Goal: Information Seeking & Learning: Learn about a topic

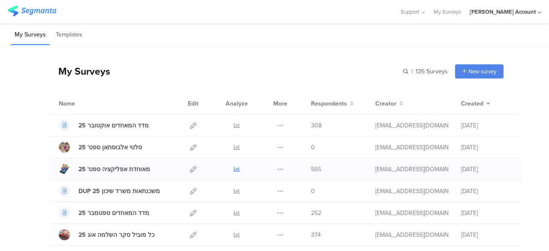
click at [234, 169] on icon at bounding box center [237, 169] width 6 height 6
click at [199, 72] on div "My Surveys | 135 Surveys New survey Start from scratch Choose from templates" at bounding box center [276, 71] width 453 height 34
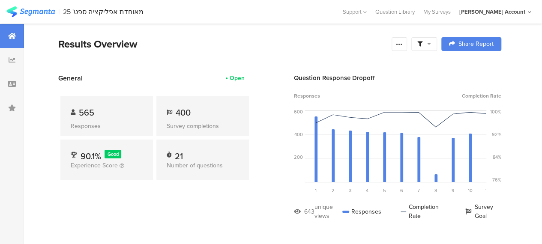
click at [267, 202] on section "General Open 565 Responses 400 Survey completions 90.1% Good Experience Score 2…" at bounding box center [280, 153] width 512 height 160
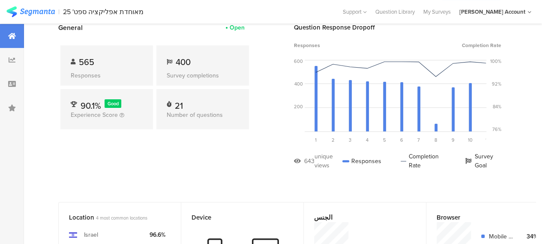
scroll to position [51, 0]
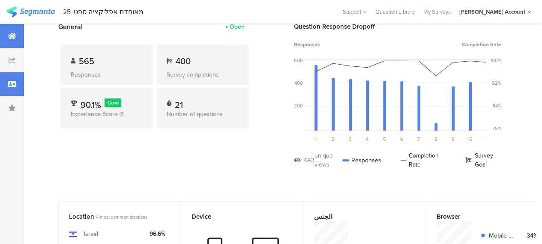
click at [14, 88] on div at bounding box center [12, 84] width 24 height 24
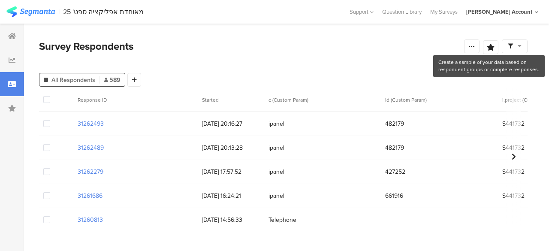
click at [519, 46] on icon at bounding box center [519, 46] width 4 height 6
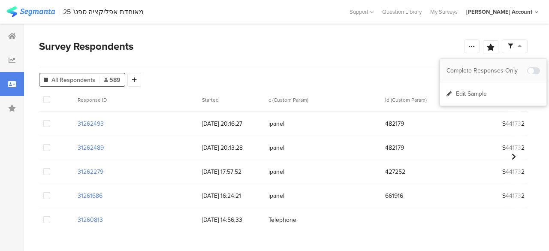
click at [512, 69] on div "Complete Responses Only" at bounding box center [486, 70] width 81 height 9
click at [350, 48] on div "Survey Respondents" at bounding box center [251, 46] width 425 height 15
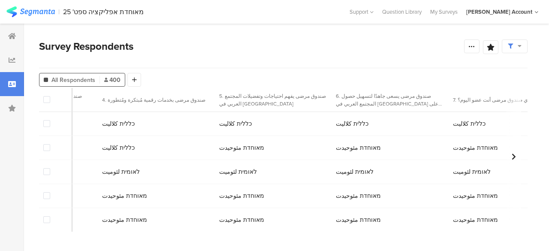
scroll to position [0, 1674]
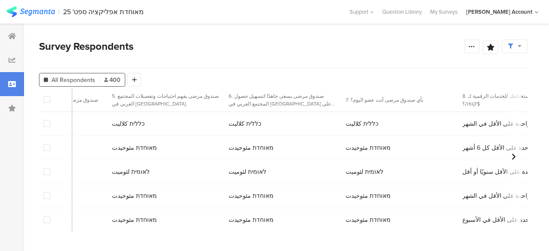
click at [48, 124] on span at bounding box center [46, 123] width 7 height 7
click at [50, 120] on input "checkbox" at bounding box center [50, 120] width 0 height 0
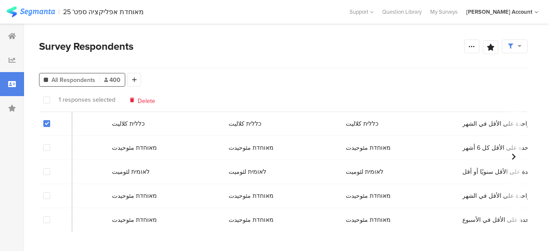
click at [48, 170] on span at bounding box center [46, 171] width 7 height 7
click at [50, 168] on input "checkbox" at bounding box center [50, 168] width 0 height 0
click at [144, 101] on span "Delete" at bounding box center [148, 99] width 18 height 6
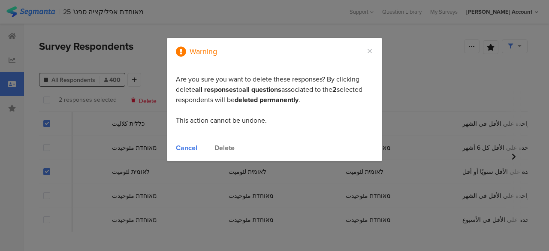
click at [221, 146] on div "Delete" at bounding box center [224, 148] width 20 height 10
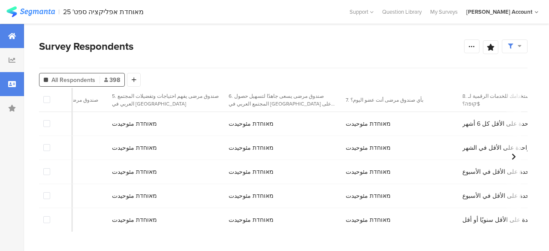
click at [14, 37] on icon at bounding box center [12, 36] width 8 height 7
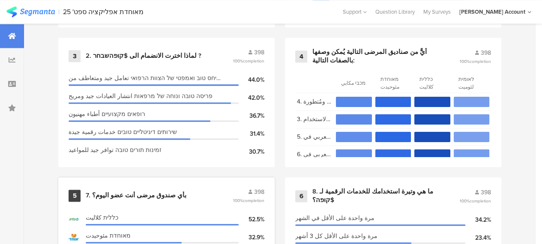
scroll to position [643, 0]
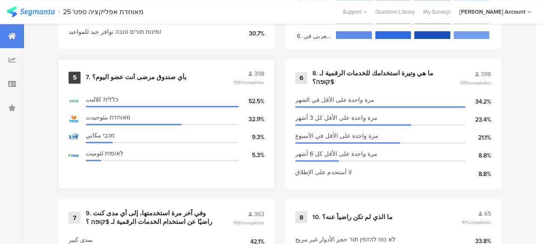
click at [117, 78] on div "7. بأي صندوق مرضى أنت عضو اليوم؟" at bounding box center [136, 77] width 101 height 9
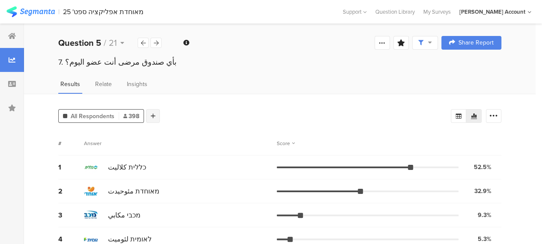
click at [157, 114] on div at bounding box center [153, 116] width 14 height 14
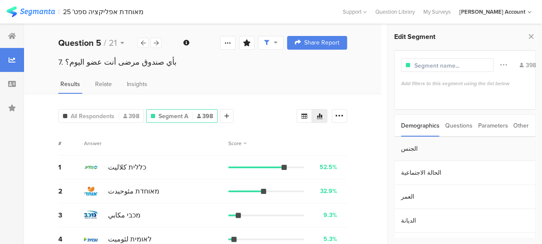
click at [404, 149] on section "الجنس" at bounding box center [465, 149] width 141 height 24
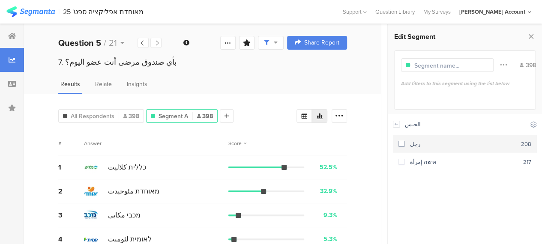
click at [404, 143] on span at bounding box center [402, 144] width 6 height 6
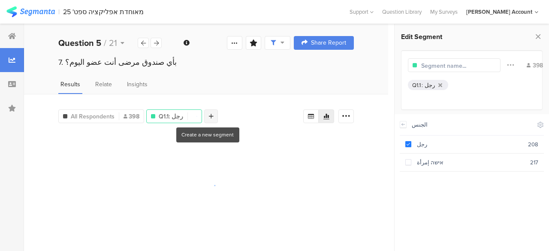
click at [209, 114] on icon at bounding box center [211, 116] width 5 height 6
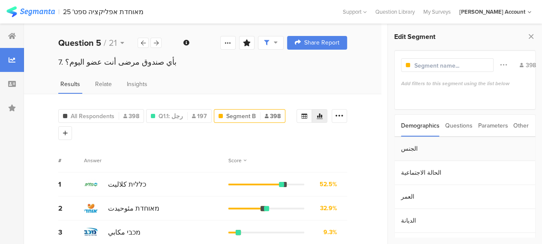
click at [408, 148] on section "الجنس" at bounding box center [465, 149] width 141 height 24
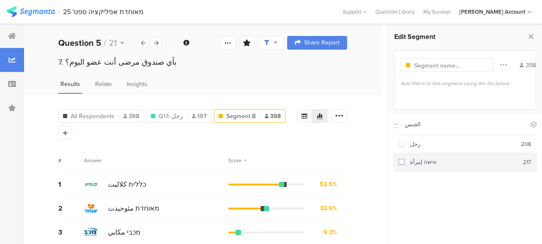
click at [403, 163] on span at bounding box center [402, 162] width 6 height 6
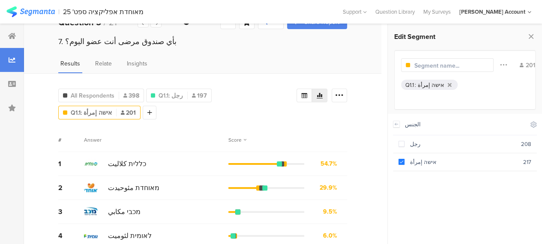
scroll to position [30, 0]
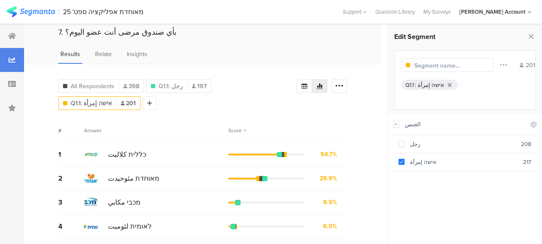
click at [193, 128] on div "Answer" at bounding box center [156, 131] width 144 height 8
click at [344, 87] on icon at bounding box center [339, 86] width 9 height 9
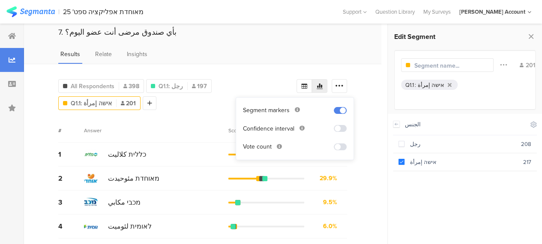
click at [339, 147] on span at bounding box center [340, 147] width 13 height 7
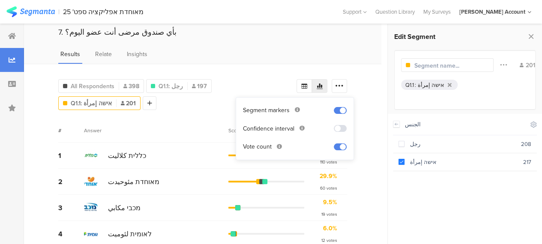
click at [202, 130] on div "Answer" at bounding box center [156, 131] width 144 height 8
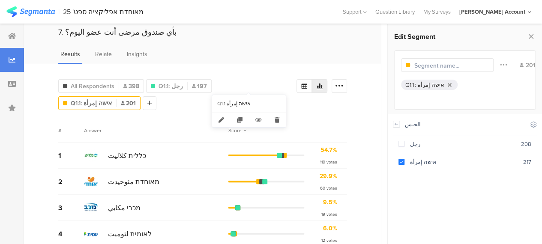
click at [112, 99] on span "Q1.1: אישה إمرأة" at bounding box center [91, 103] width 41 height 9
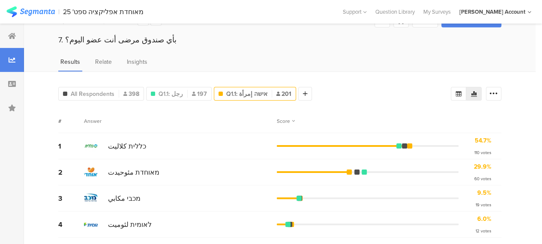
scroll to position [18, 0]
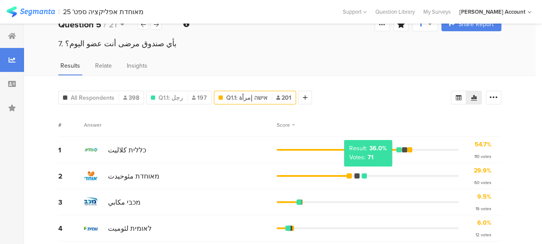
click at [366, 174] on div at bounding box center [364, 176] width 5 height 5
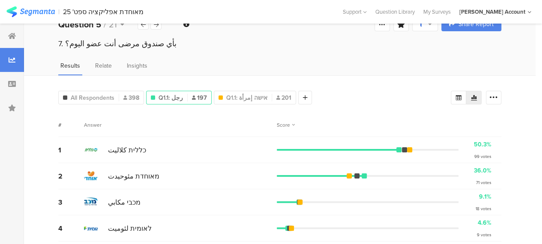
click at [198, 140] on div "1 כללית كلاليت 50.3% 99 votes" at bounding box center [279, 150] width 443 height 26
click at [301, 99] on div at bounding box center [305, 98] width 14 height 14
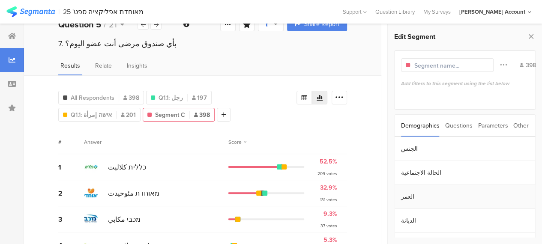
click at [411, 195] on section "العمر" at bounding box center [465, 197] width 141 height 24
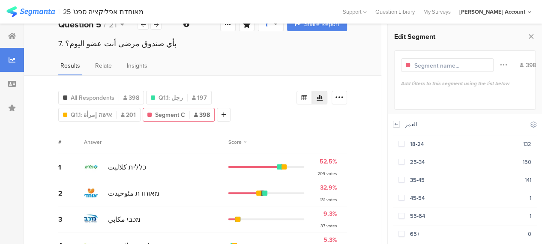
click at [398, 124] on icon at bounding box center [396, 124] width 3 height 2
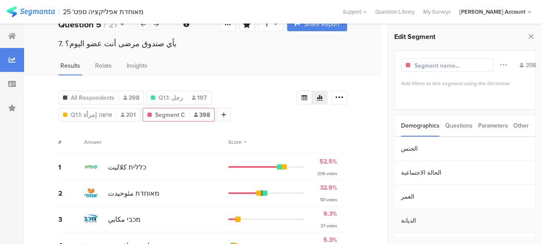
scroll to position [19, 0]
click at [407, 223] on section "المنطقة" at bounding box center [465, 226] width 141 height 24
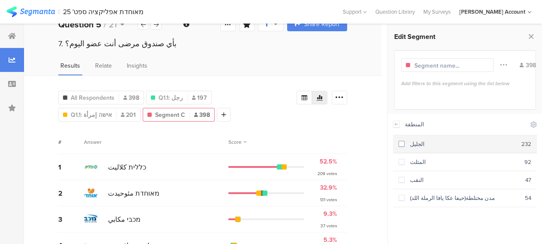
click at [401, 144] on span at bounding box center [402, 144] width 6 height 6
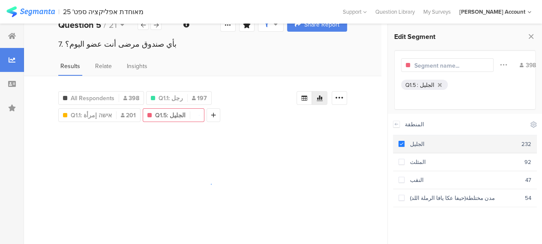
scroll to position [17, 0]
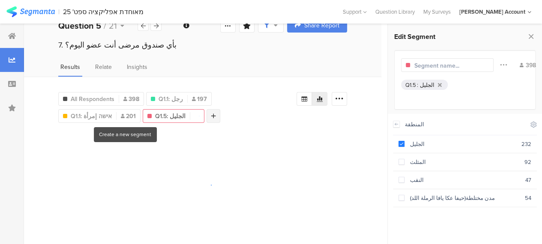
click at [211, 116] on icon at bounding box center [213, 116] width 5 height 6
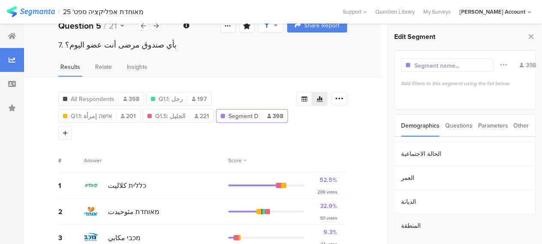
click at [405, 224] on section "المنطقة" at bounding box center [465, 226] width 141 height 24
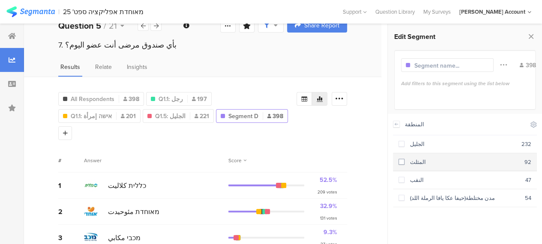
click at [399, 162] on span at bounding box center [402, 162] width 6 height 6
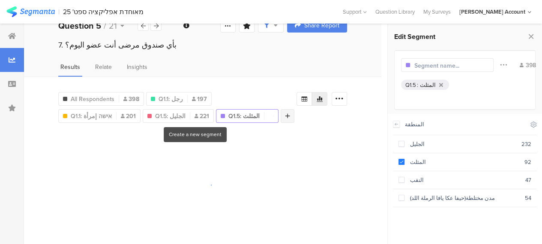
click at [285, 113] on icon at bounding box center [287, 116] width 5 height 6
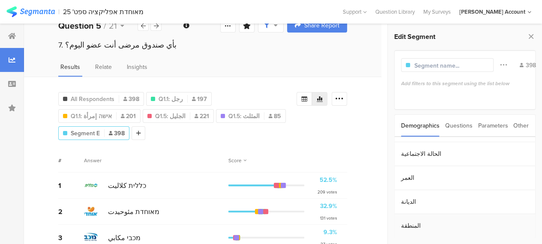
click at [408, 227] on section "المنطقة" at bounding box center [465, 226] width 141 height 24
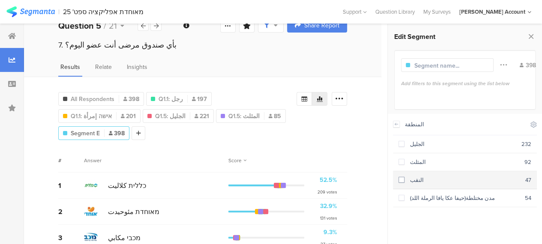
click at [402, 179] on span at bounding box center [402, 180] width 6 height 6
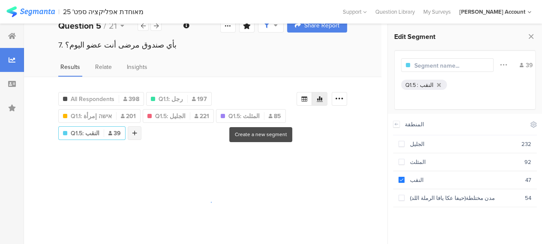
click at [141, 126] on div at bounding box center [135, 133] width 14 height 14
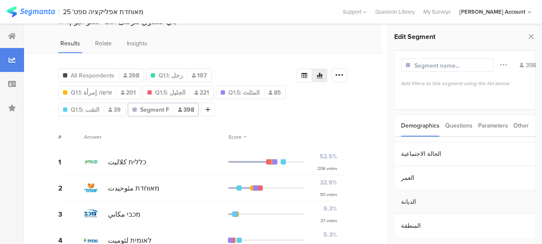
scroll to position [53, 0]
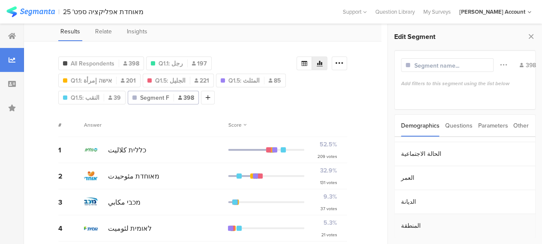
click at [413, 224] on section "المنطقة" at bounding box center [465, 226] width 141 height 24
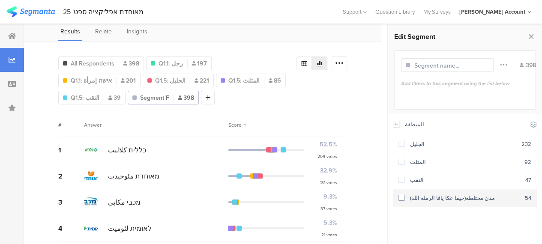
click at [402, 197] on span at bounding box center [402, 198] width 6 height 6
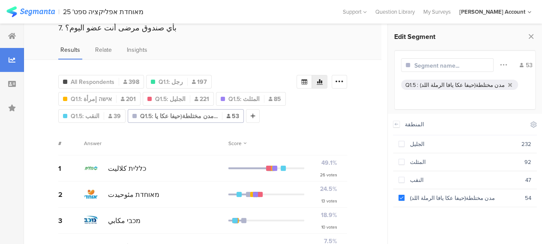
scroll to position [53, 0]
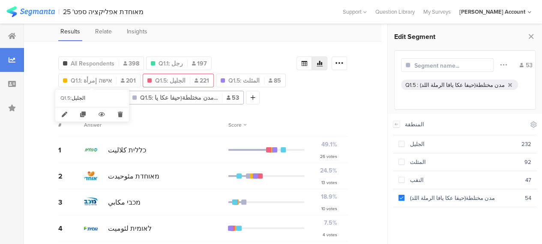
click at [155, 79] on span "Q1.5: الجليل" at bounding box center [170, 80] width 30 height 9
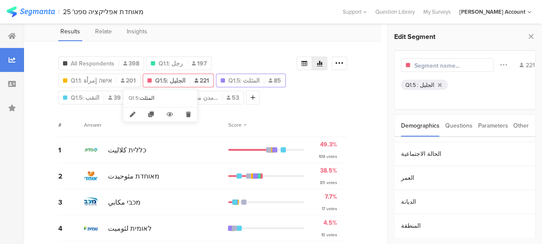
click at [228, 76] on span "Q1.5: المثلث" at bounding box center [243, 80] width 31 height 9
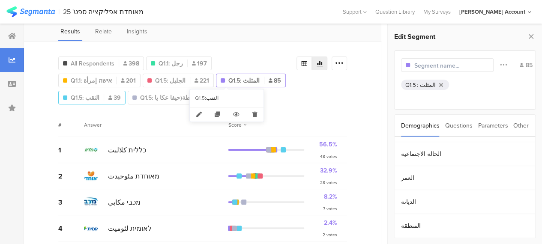
click at [99, 93] on span "Q1.5: النقب" at bounding box center [85, 97] width 29 height 9
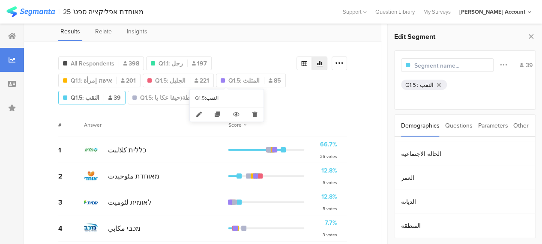
click at [99, 93] on span "Q1.5: النقب" at bounding box center [85, 97] width 29 height 9
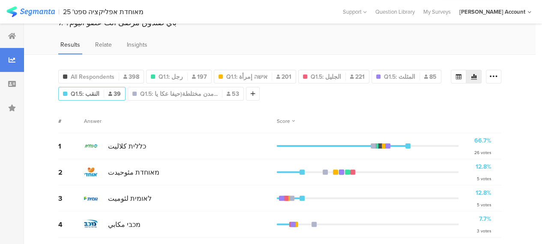
scroll to position [36, 0]
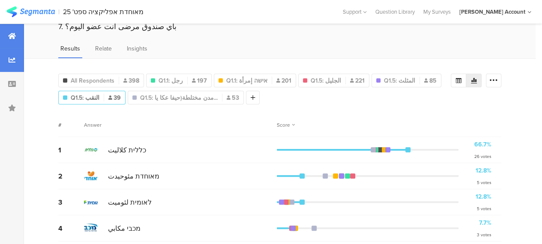
click at [12, 35] on icon at bounding box center [12, 36] width 8 height 7
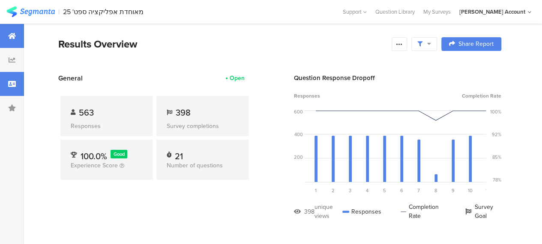
click at [17, 84] on div at bounding box center [12, 84] width 24 height 24
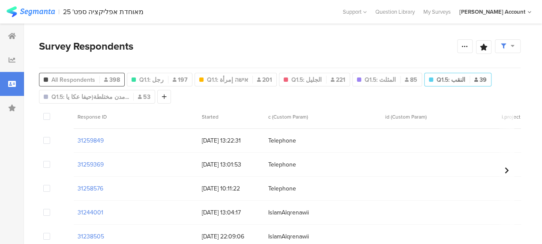
click at [82, 77] on span "All Respondents" at bounding box center [73, 79] width 44 height 9
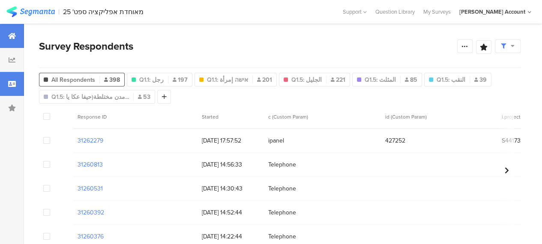
click at [14, 35] on icon at bounding box center [12, 36] width 8 height 7
